Goal: Information Seeking & Learning: Learn about a topic

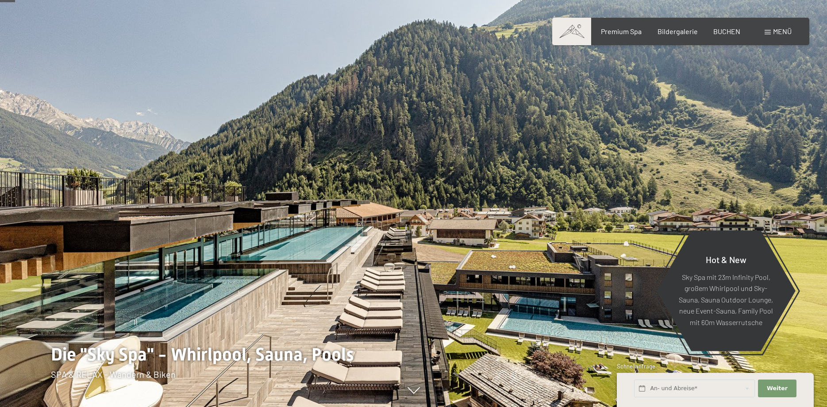
scroll to position [90, 0]
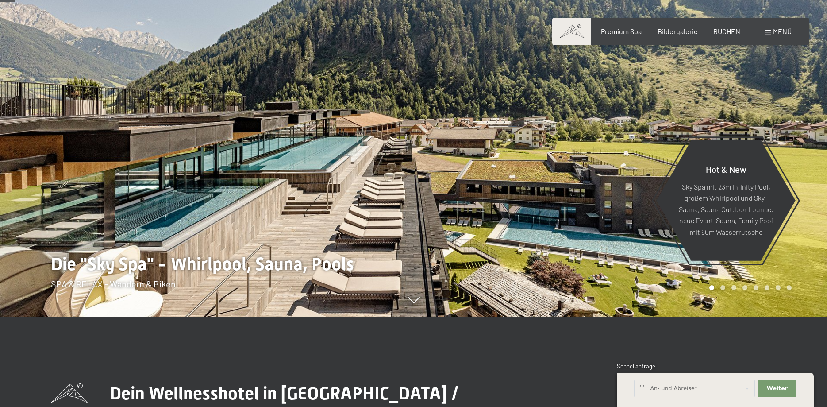
click at [776, 35] on span "Menü" at bounding box center [782, 31] width 19 height 8
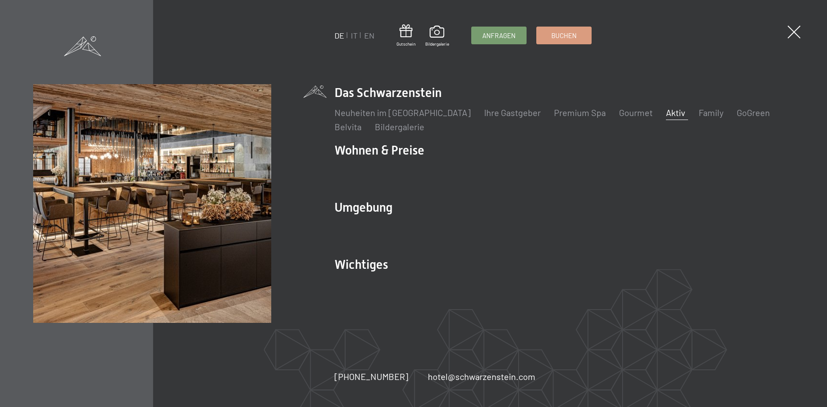
click at [666, 111] on link "Aktiv" at bounding box center [675, 112] width 19 height 11
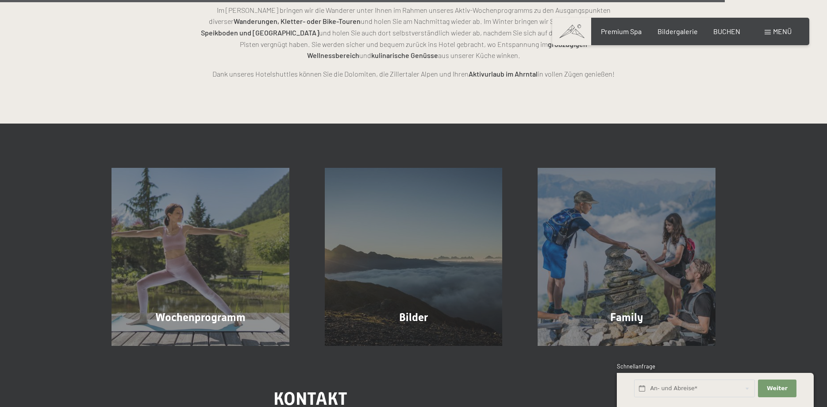
scroll to position [2257, 0]
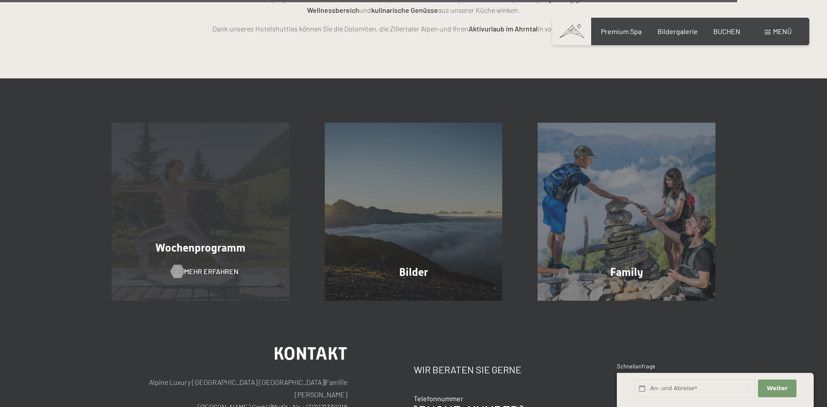
click at [195, 267] on span "Mehr erfahren" at bounding box center [211, 272] width 54 height 10
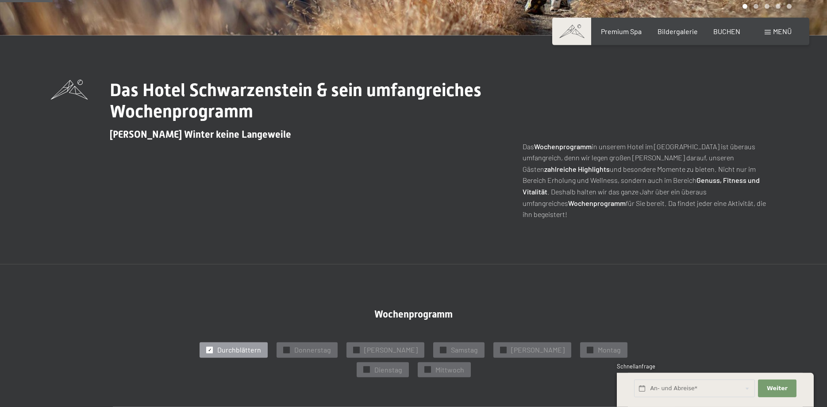
scroll to position [406, 0]
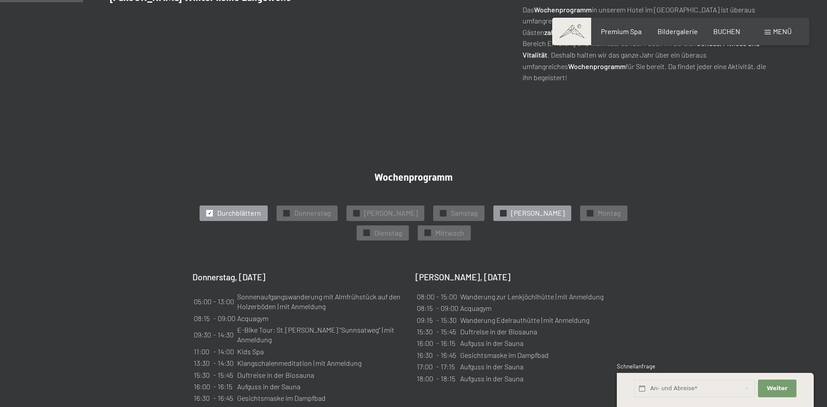
click at [511, 208] on span "Sonntag" at bounding box center [538, 213] width 54 height 10
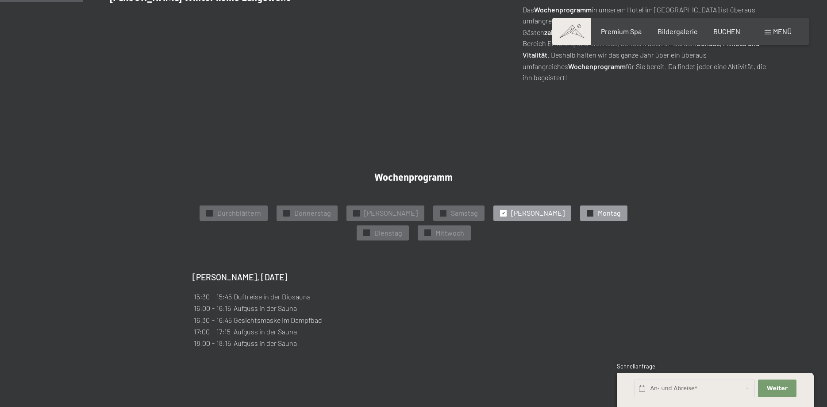
click at [598, 208] on span "Montag" at bounding box center [609, 213] width 23 height 10
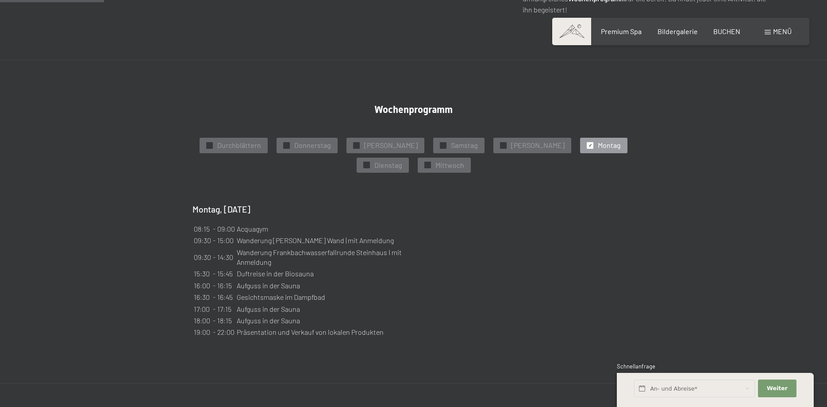
scroll to position [497, 0]
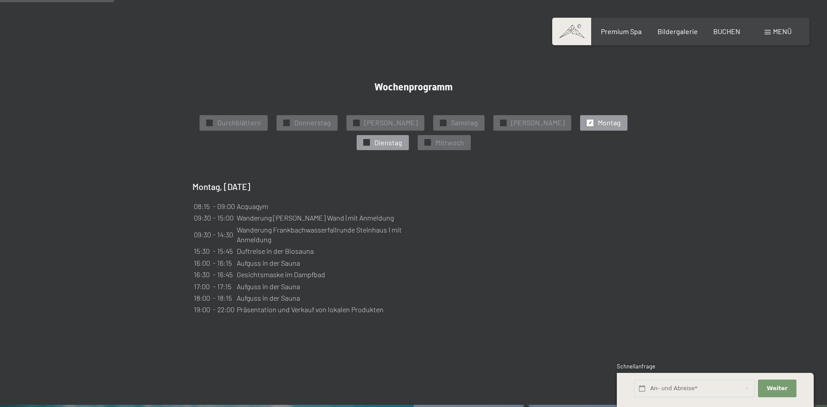
click at [409, 135] on div "✓ Dienstag" at bounding box center [383, 142] width 52 height 15
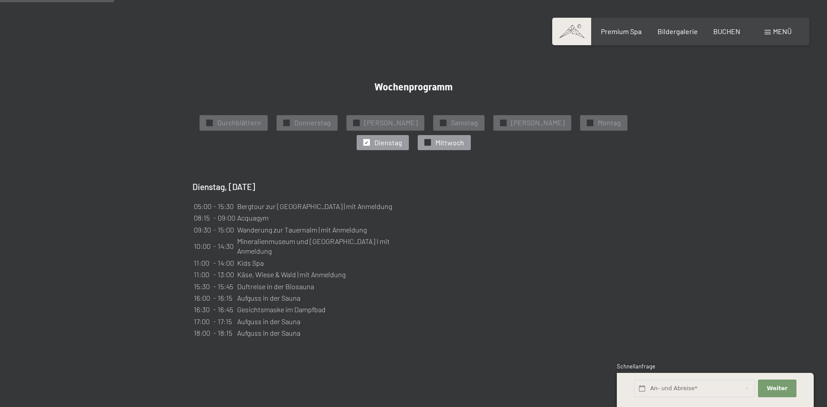
click at [436, 138] on span "Mittwoch" at bounding box center [450, 143] width 29 height 10
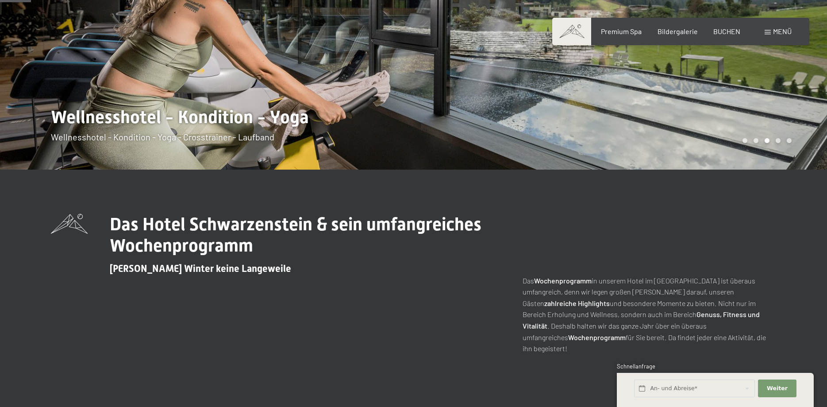
scroll to position [0, 0]
